Goal: Task Accomplishment & Management: Manage account settings

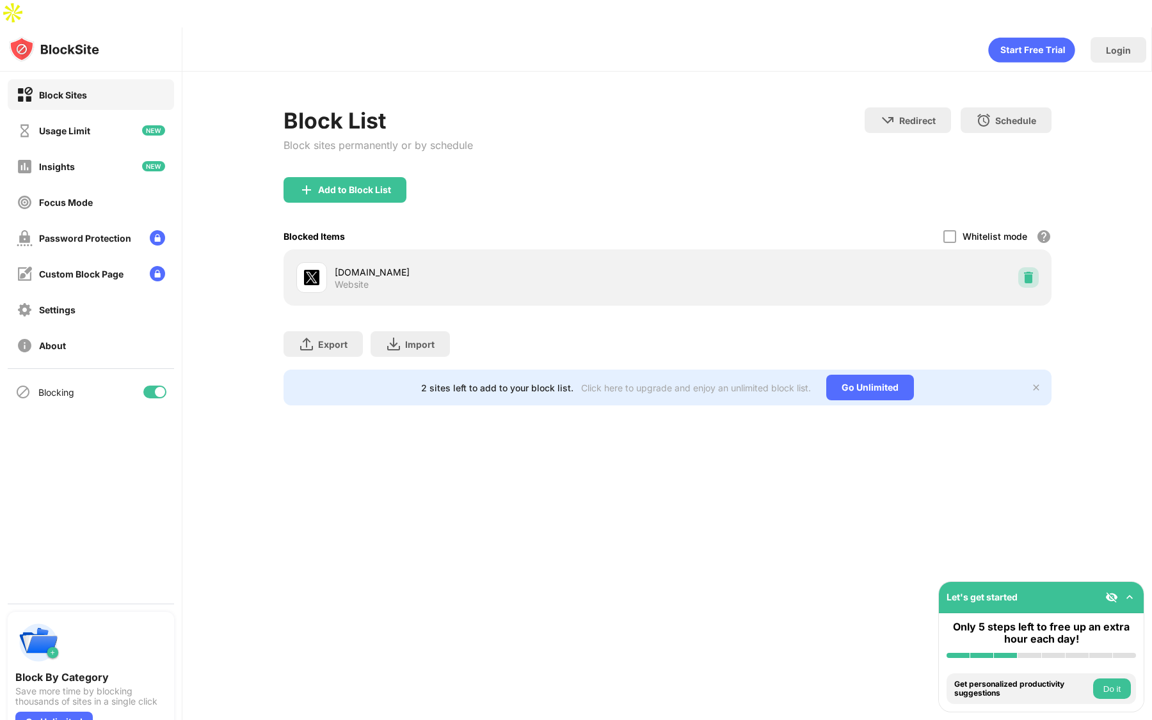
click at [1033, 271] on img at bounding box center [1028, 277] width 13 height 13
